Goal: Navigation & Orientation: Find specific page/section

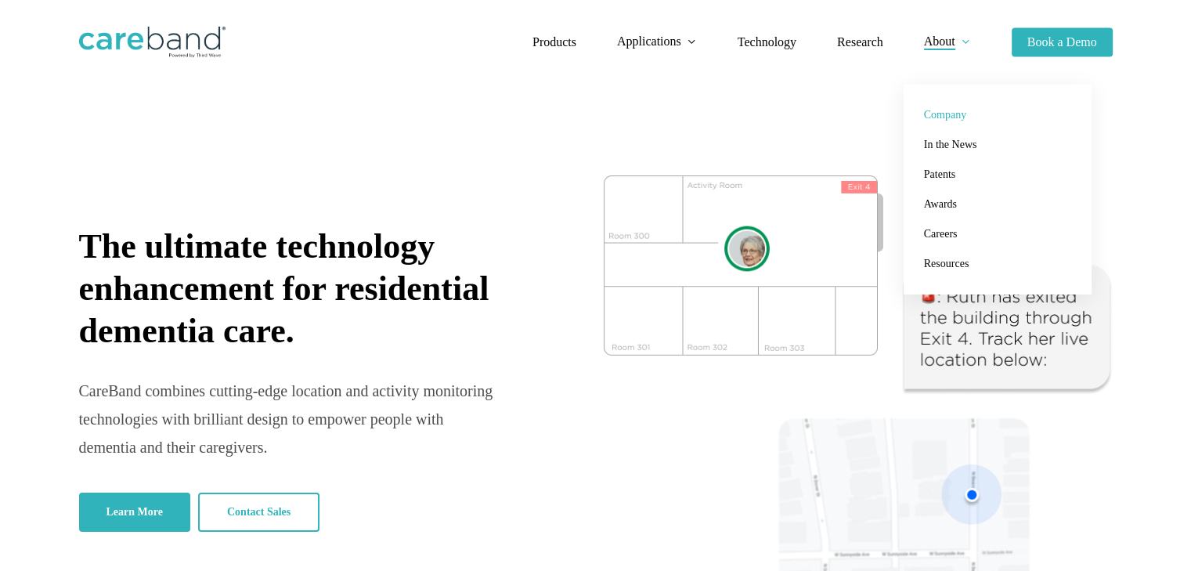
click at [945, 115] on span "Company" at bounding box center [945, 115] width 42 height 12
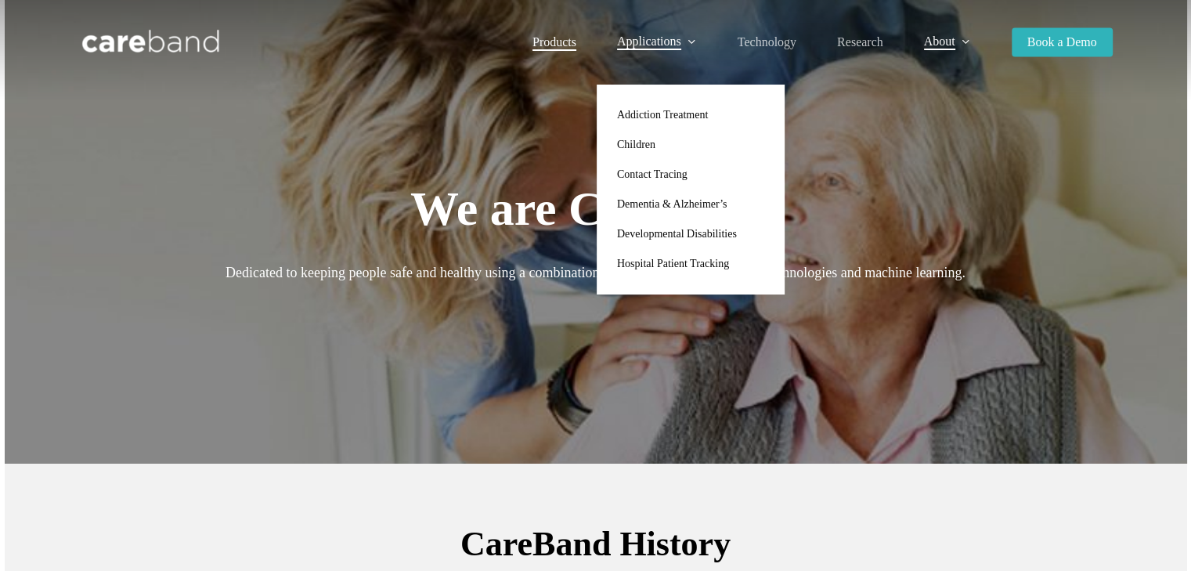
click at [549, 45] on span "Products" at bounding box center [555, 41] width 44 height 13
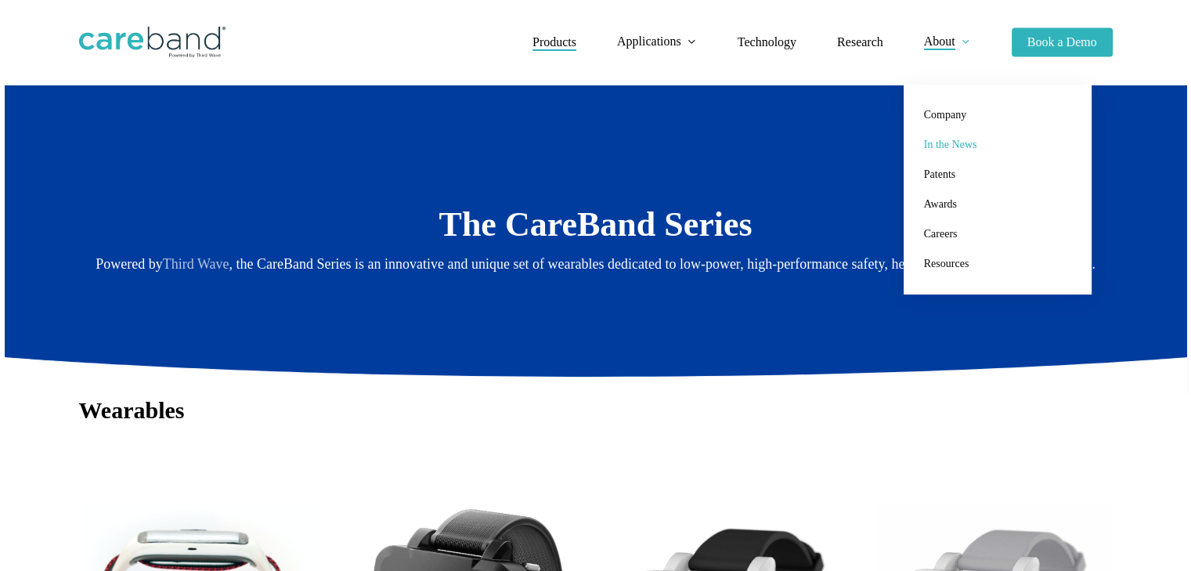
click at [953, 143] on span "In the News" at bounding box center [950, 145] width 53 height 12
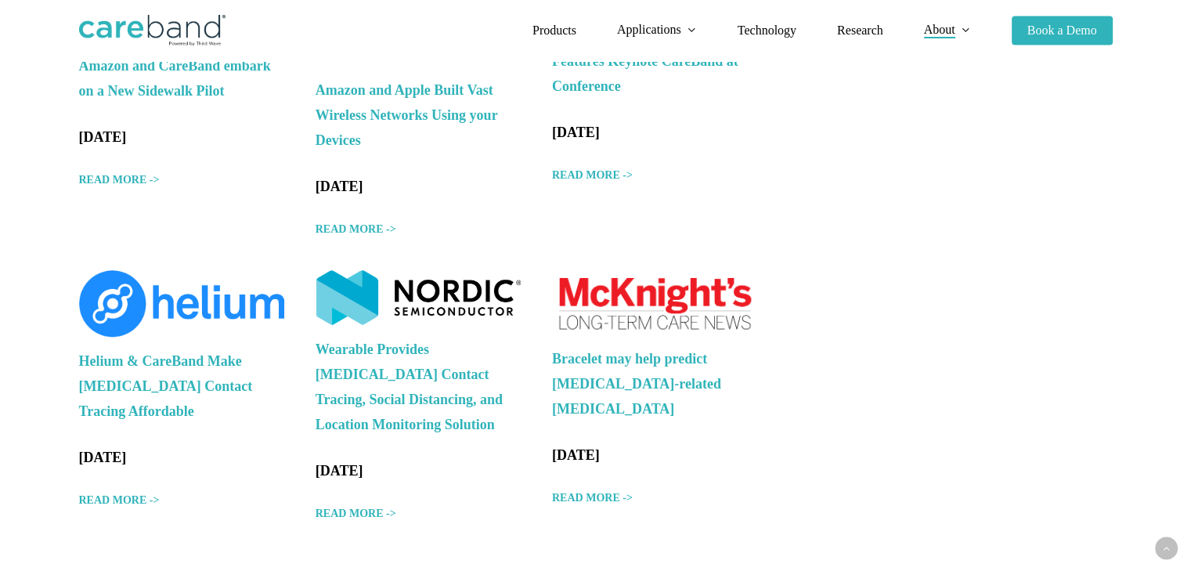
scroll to position [1012, 0]
